Goal: Information Seeking & Learning: Learn about a topic

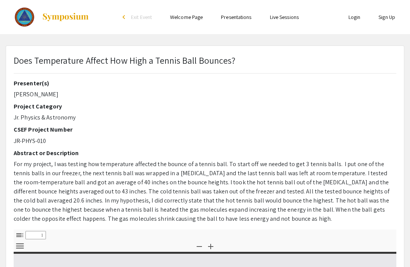
select select "custom"
type input "0"
select select "custom"
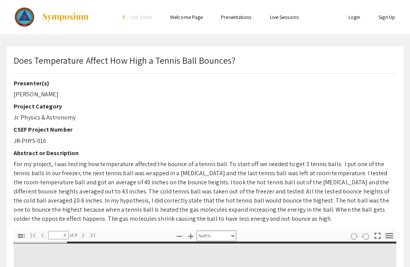
type input "1"
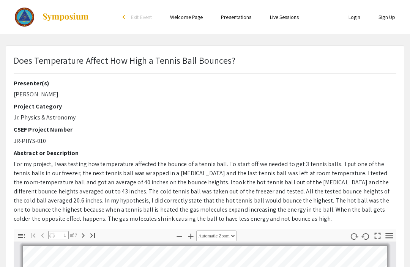
select select "auto"
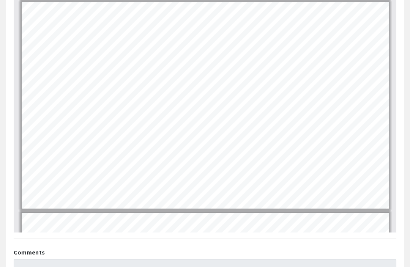
scroll to position [263, 0]
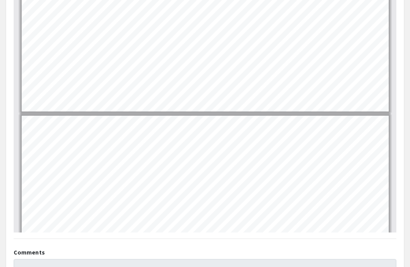
type input "7"
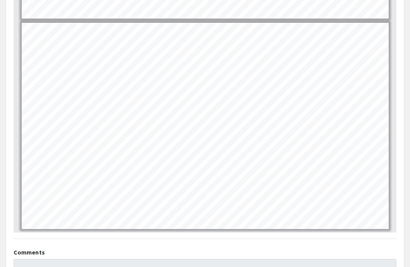
scroll to position [1224, 0]
click at [49, 91] on link "Page 7" at bounding box center [205, 89] width 333 height 10
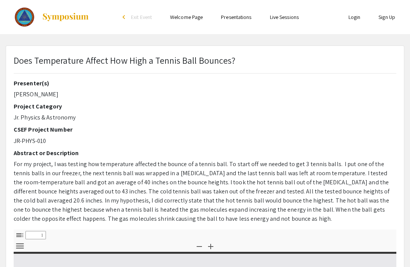
select select "custom"
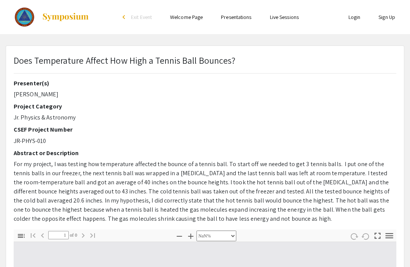
type input "0"
select select "custom"
type input "1"
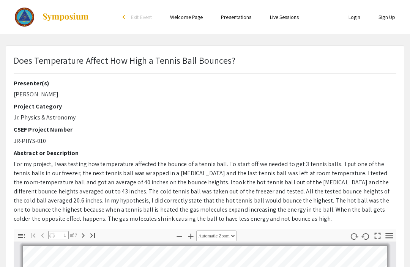
select select "auto"
